Goal: Task Accomplishment & Management: Manage account settings

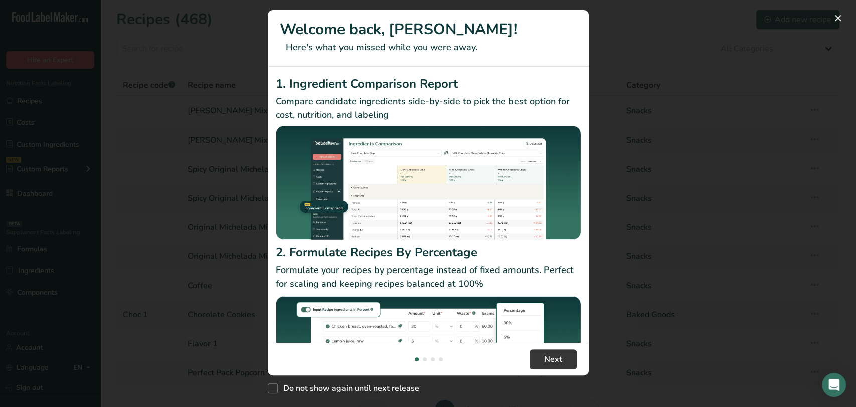
click at [636, 56] on div "New Features" at bounding box center [428, 203] width 856 height 407
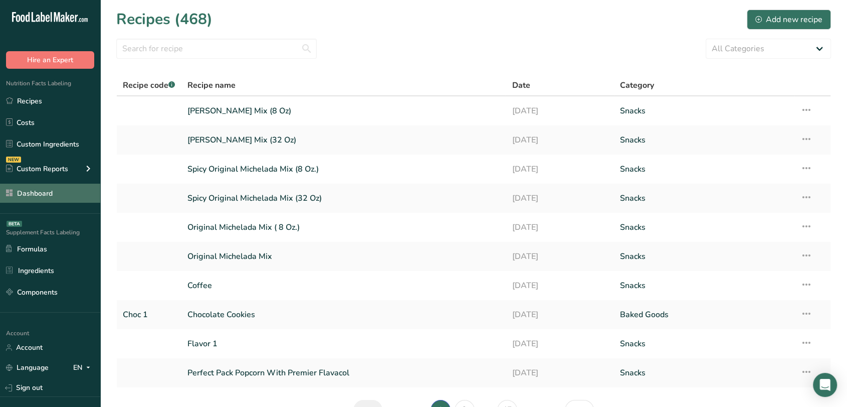
click at [36, 199] on link "Dashboard" at bounding box center [50, 192] width 100 height 19
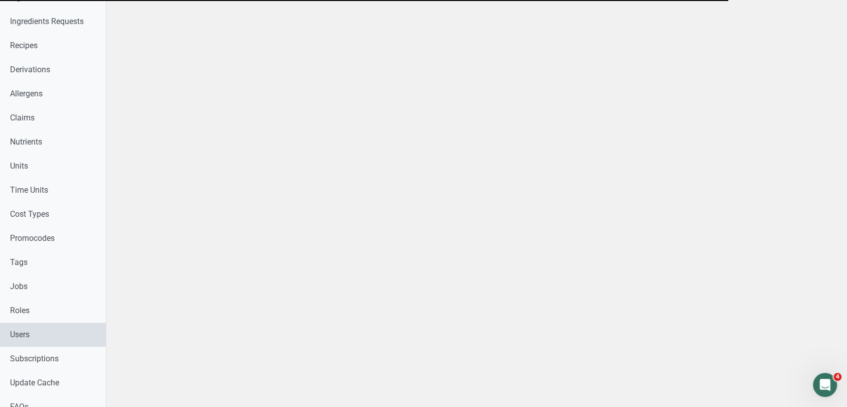
scroll to position [401, 0]
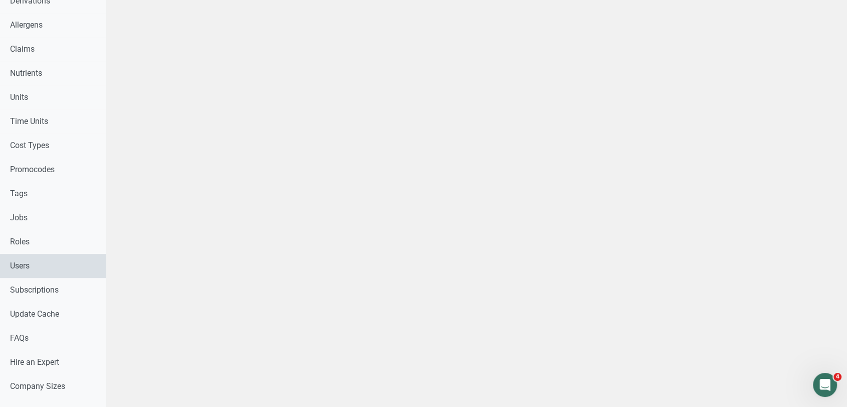
click at [70, 261] on link "Users" at bounding box center [53, 266] width 106 height 24
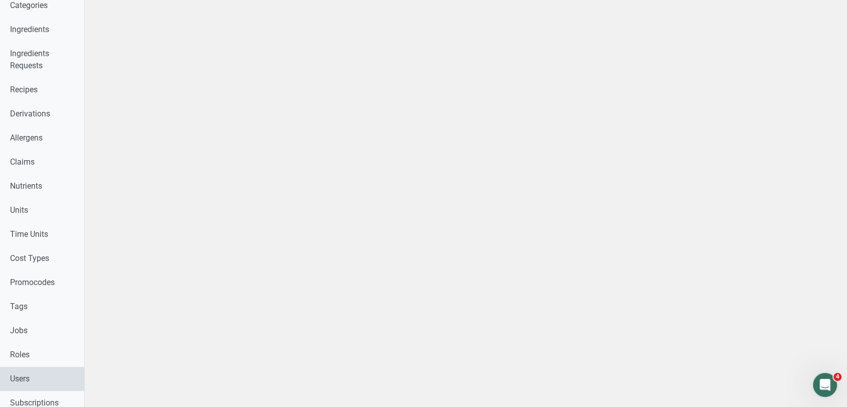
select select
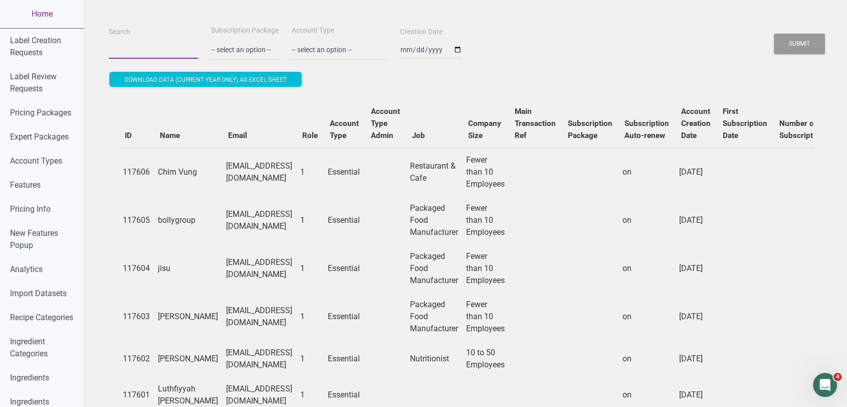
click at [165, 44] on input "Search" at bounding box center [153, 50] width 89 height 18
type input "aquastar"
click at [774, 34] on button "Submit" at bounding box center [799, 44] width 51 height 21
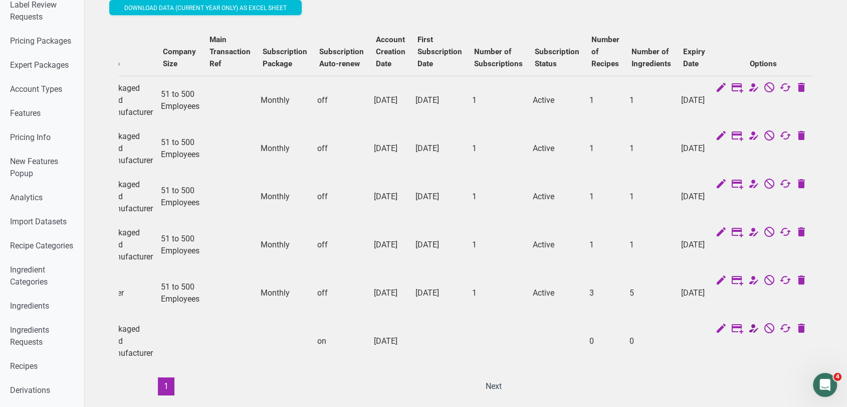
scroll to position [0, 310]
